Goal: Transaction & Acquisition: Subscribe to service/newsletter

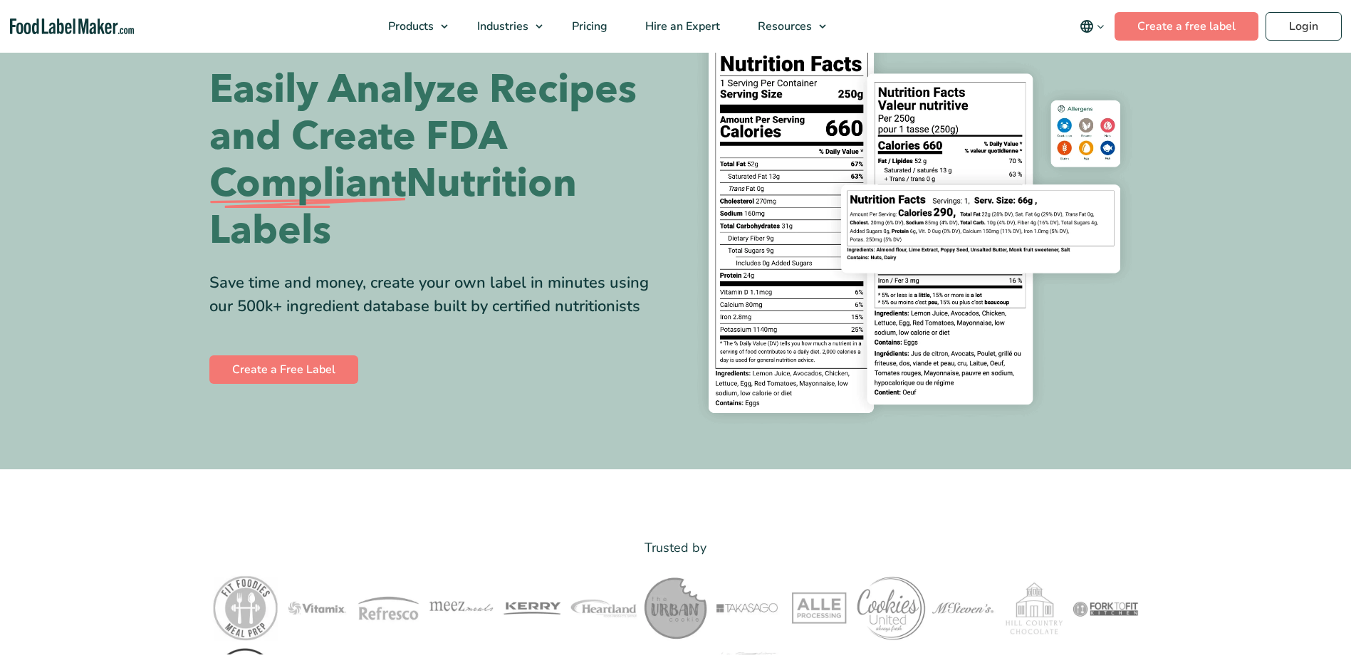
scroll to position [214, 0]
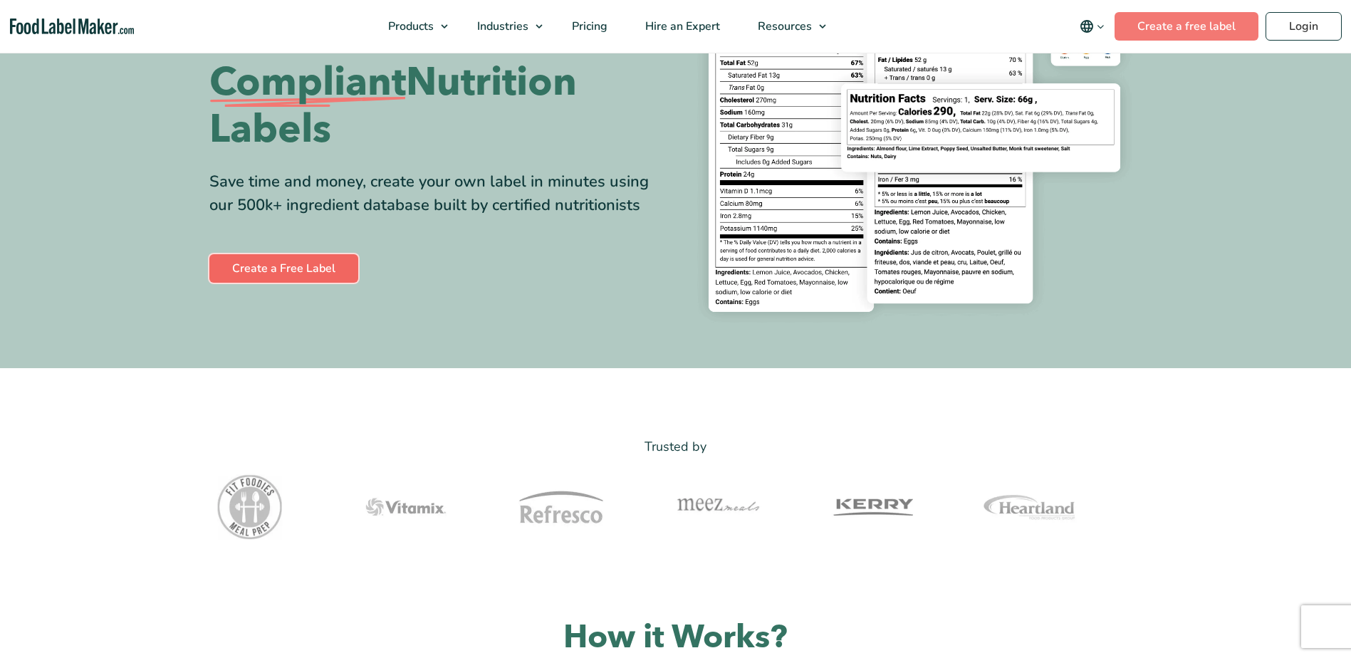
click at [292, 268] on link "Create a Free Label" at bounding box center [283, 268] width 149 height 28
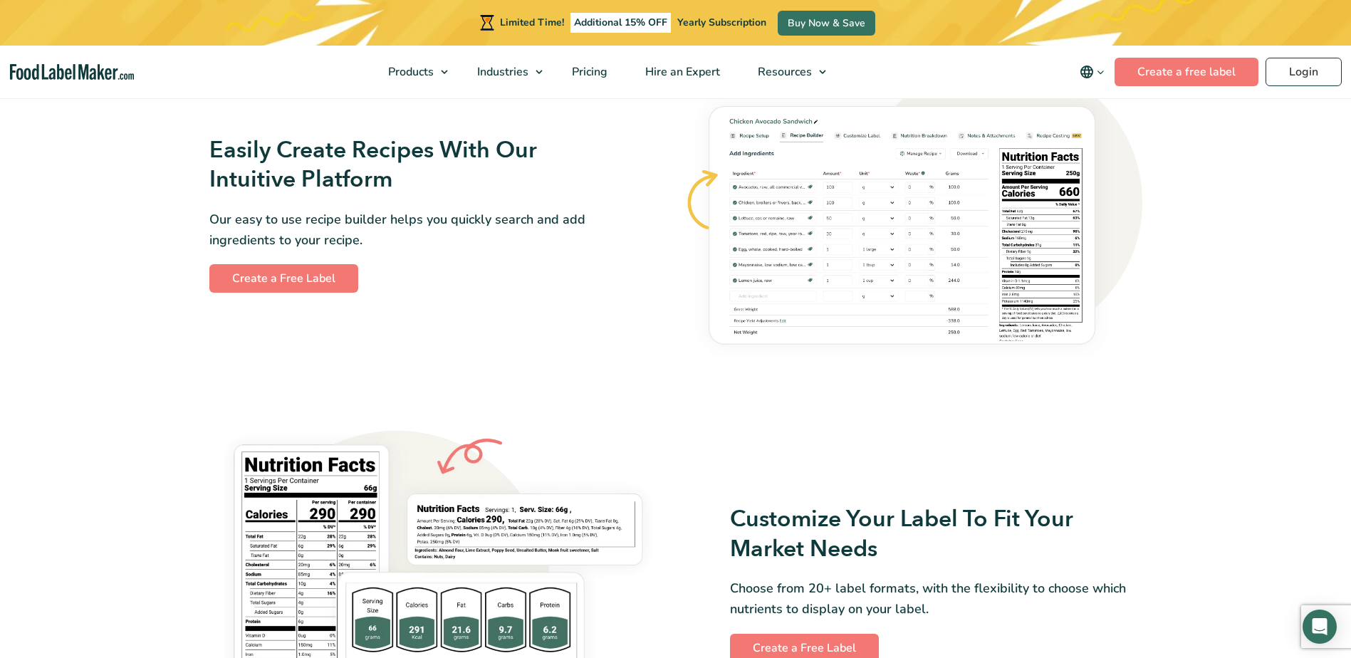
scroll to position [570, 0]
